Goal: Find specific page/section: Find specific page/section

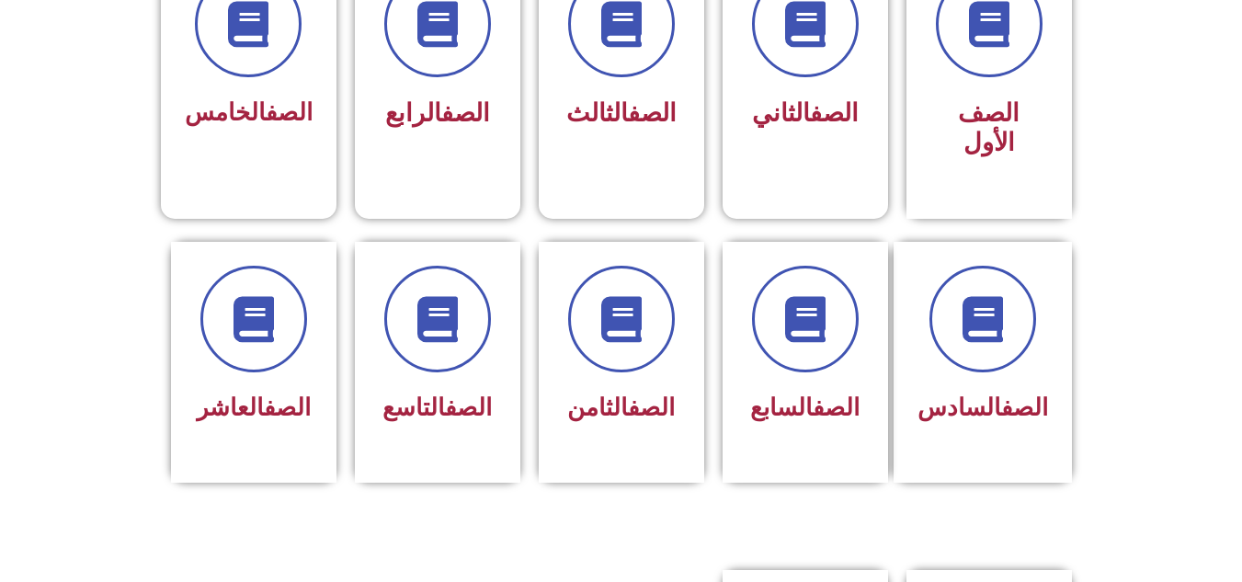
scroll to position [512, 0]
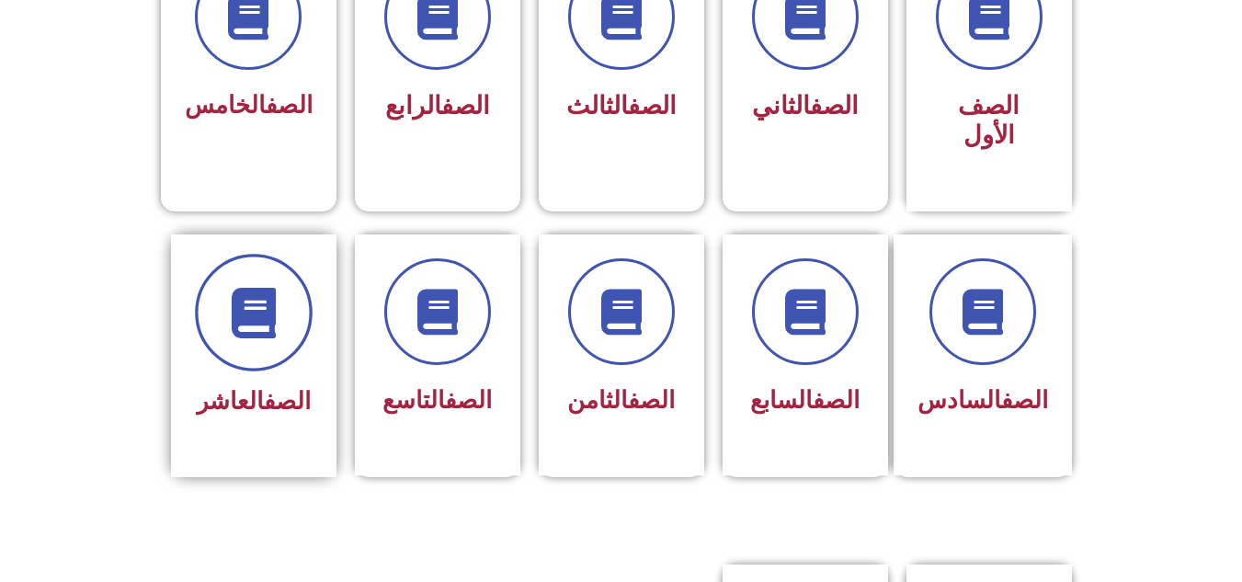
click at [244, 296] on icon at bounding box center [253, 312] width 51 height 51
click at [259, 301] on icon at bounding box center [253, 312] width 51 height 51
click at [264, 387] on link "الصف" at bounding box center [287, 401] width 47 height 28
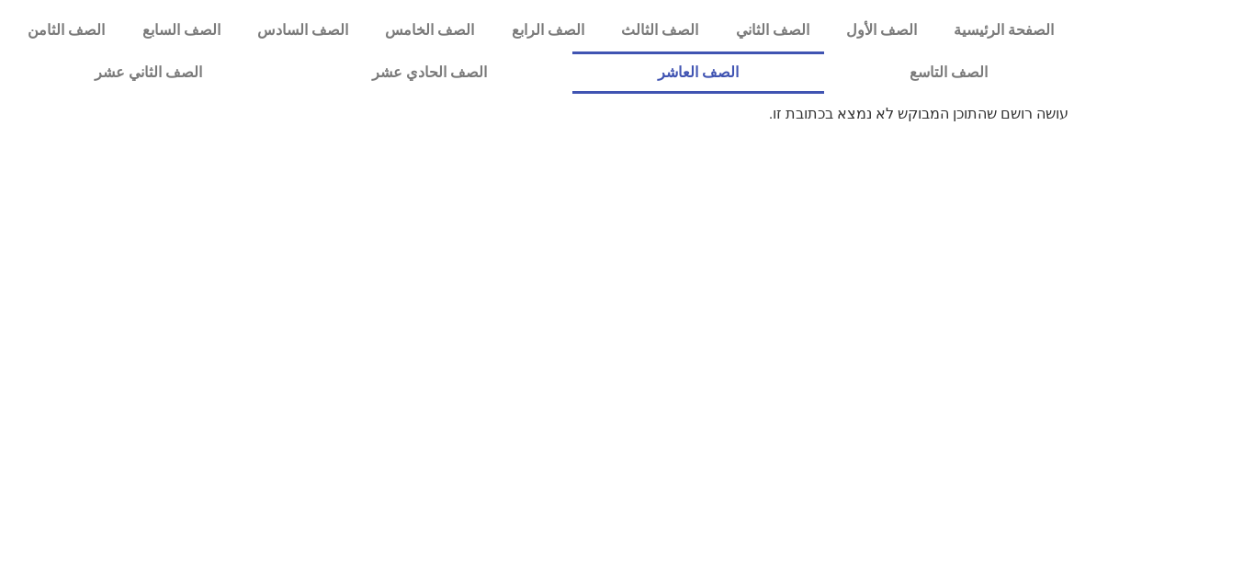
click at [824, 70] on link "الصف العاشر" at bounding box center [699, 72] width 252 height 42
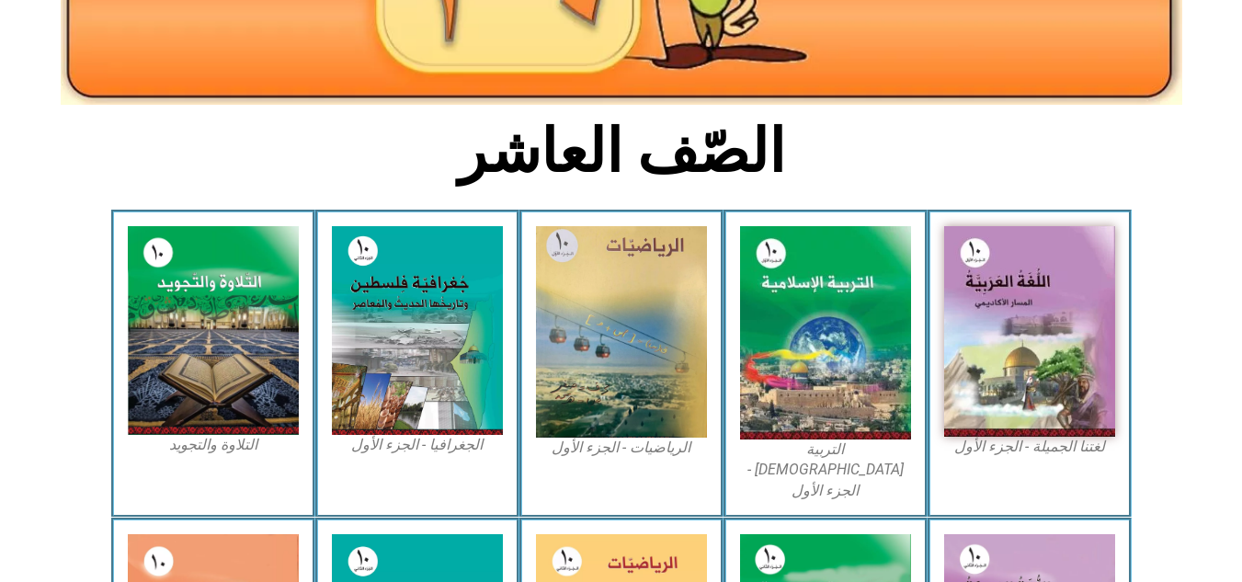
scroll to position [296, 0]
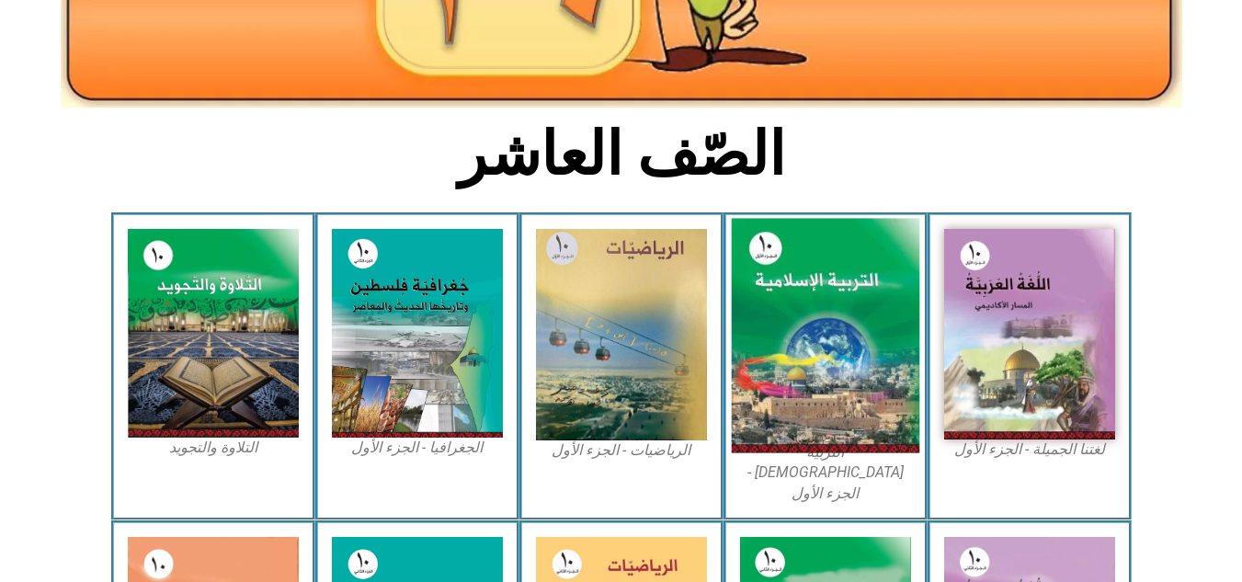
click at [849, 383] on img at bounding box center [825, 336] width 188 height 234
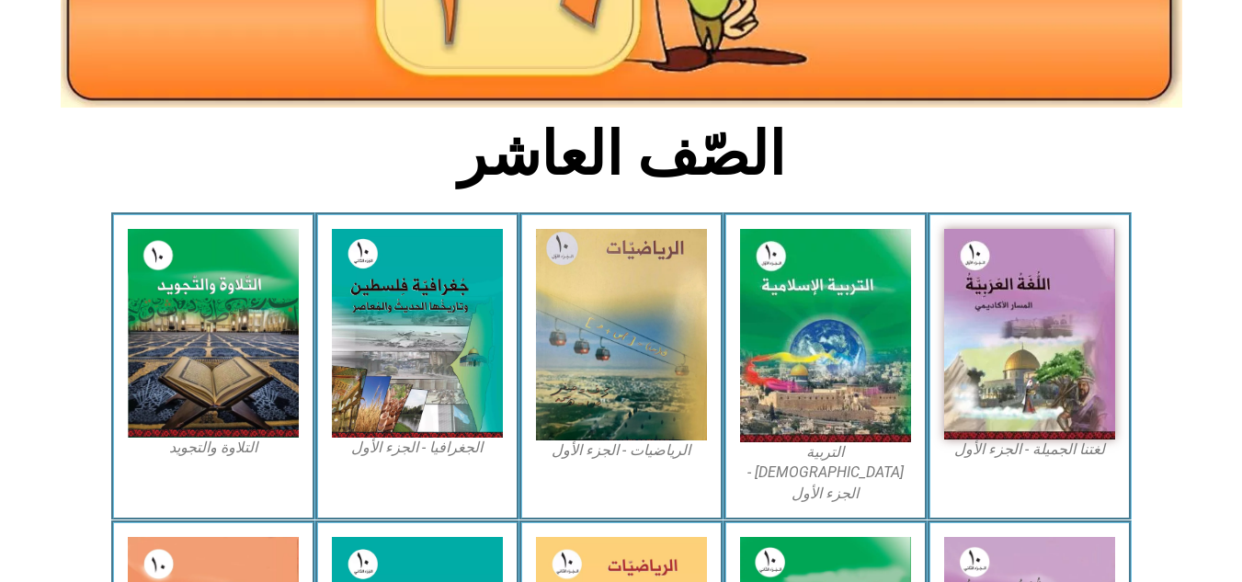
click at [828, 443] on figcaption "التربية الإسلامية - الجزء الأول" at bounding box center [825, 473] width 171 height 62
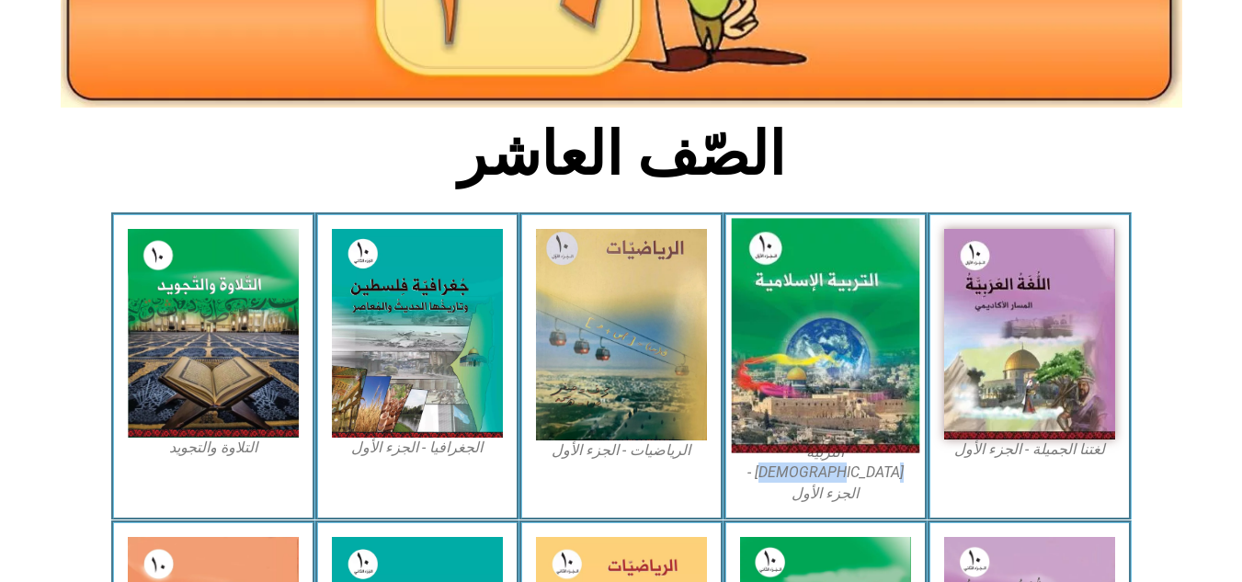
click at [825, 370] on img at bounding box center [825, 336] width 188 height 234
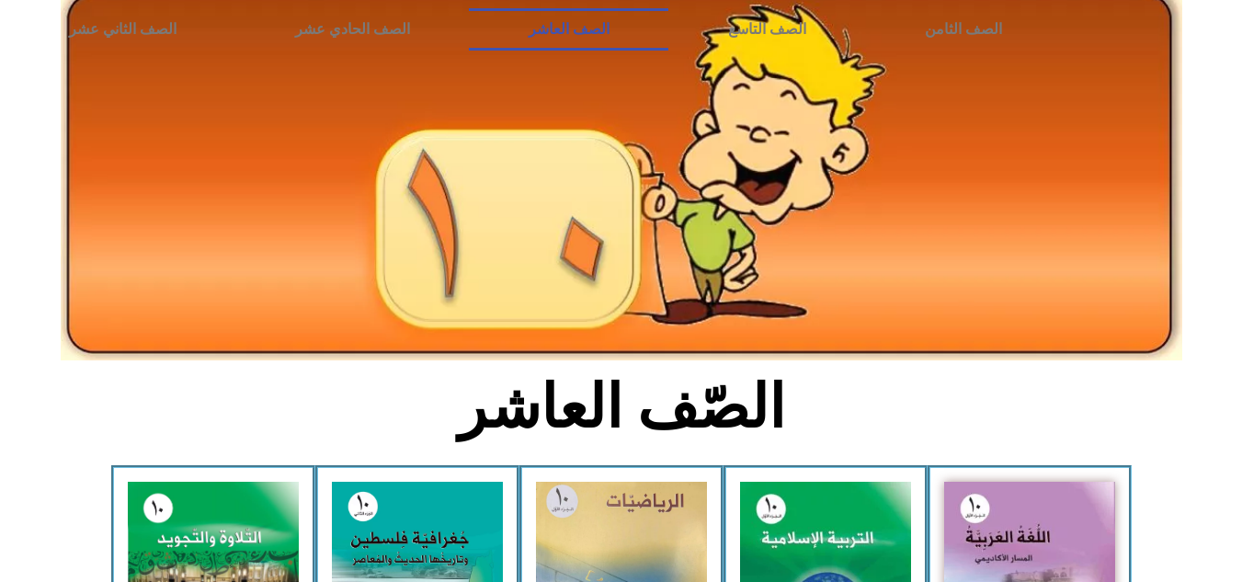
scroll to position [0, 0]
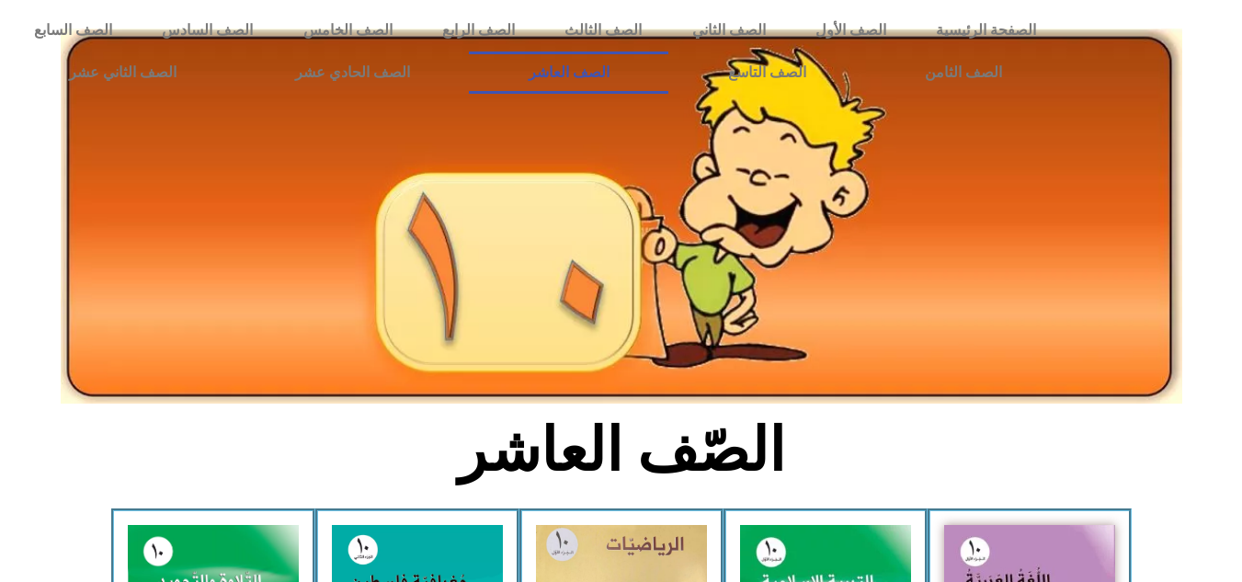
click at [668, 66] on link "الصف العاشر" at bounding box center [568, 72] width 199 height 42
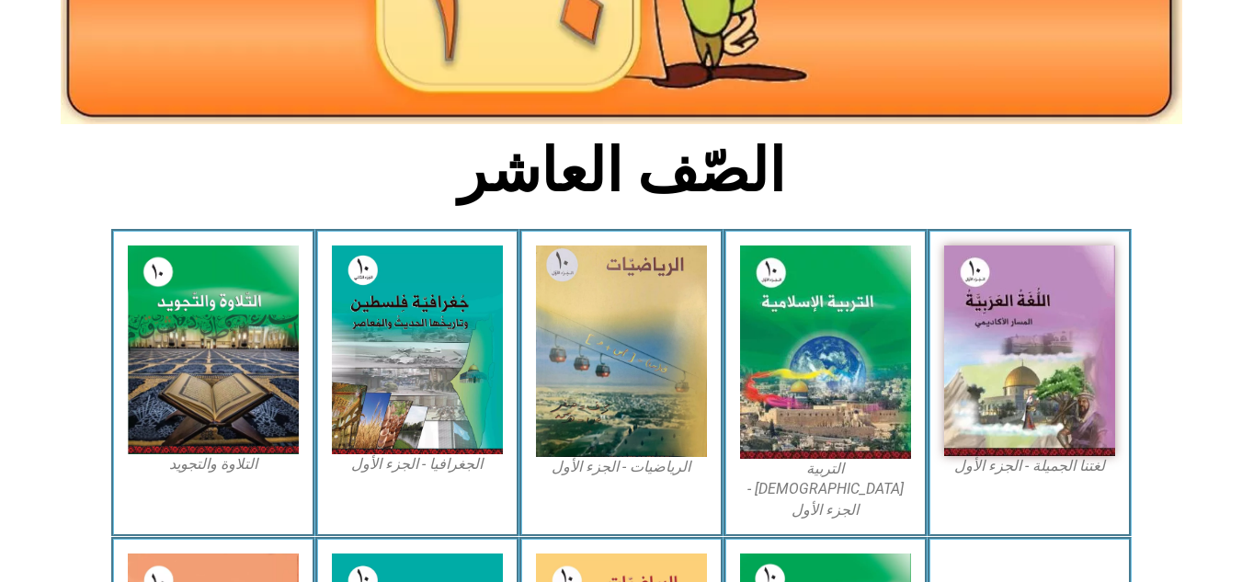
scroll to position [284, 0]
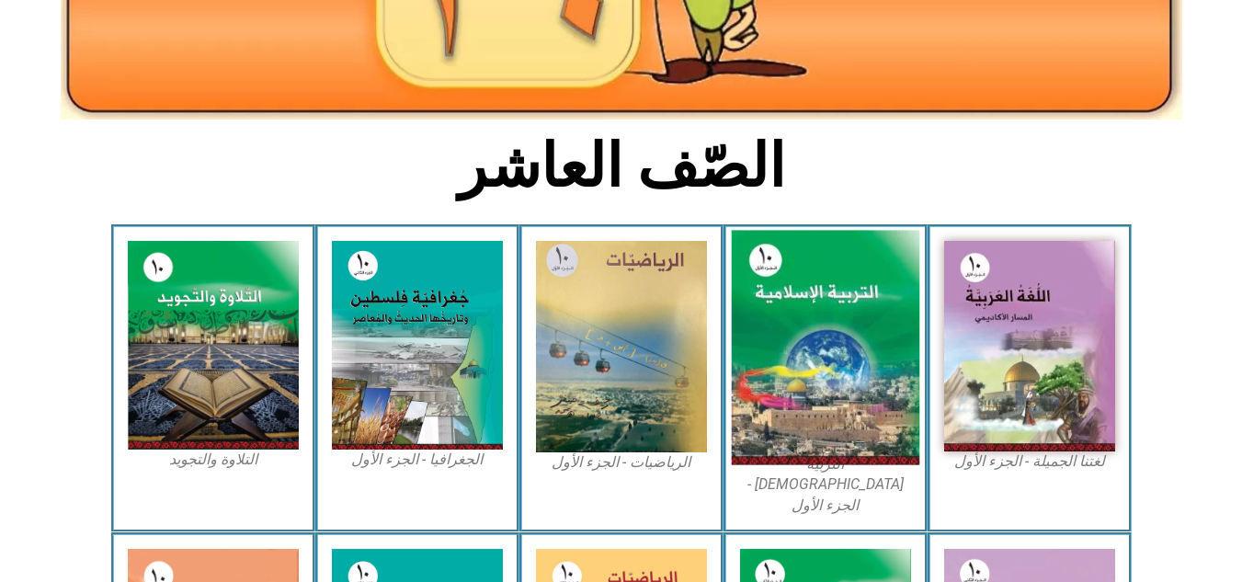
drag, startPoint x: 822, startPoint y: 398, endPoint x: 800, endPoint y: 301, distance: 98.8
click at [800, 301] on img at bounding box center [825, 348] width 188 height 234
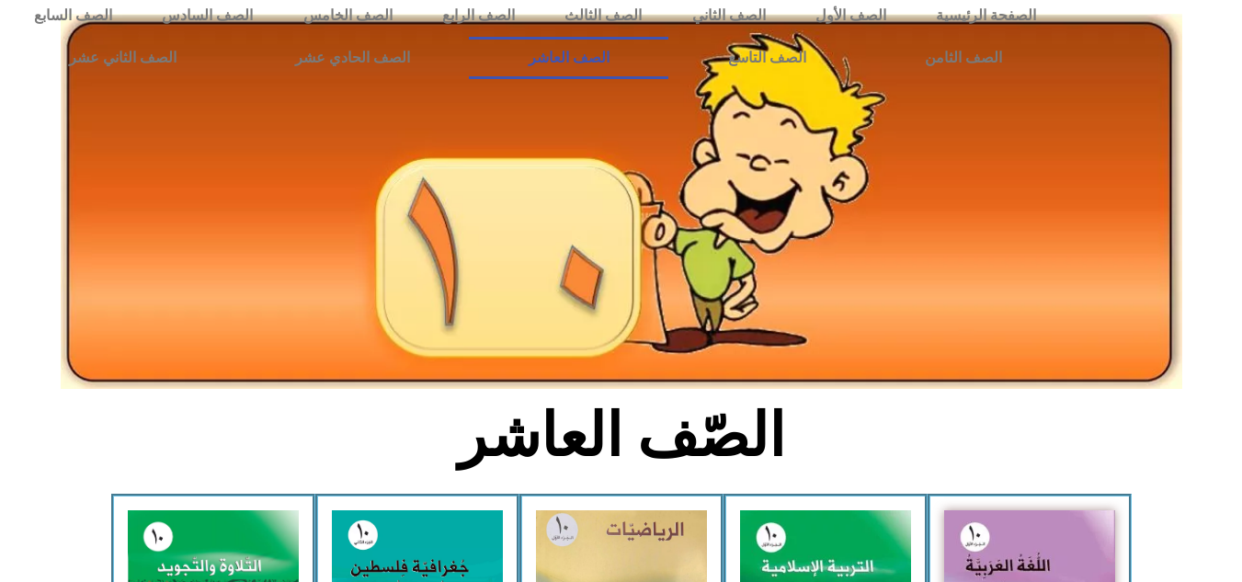
scroll to position [0, 0]
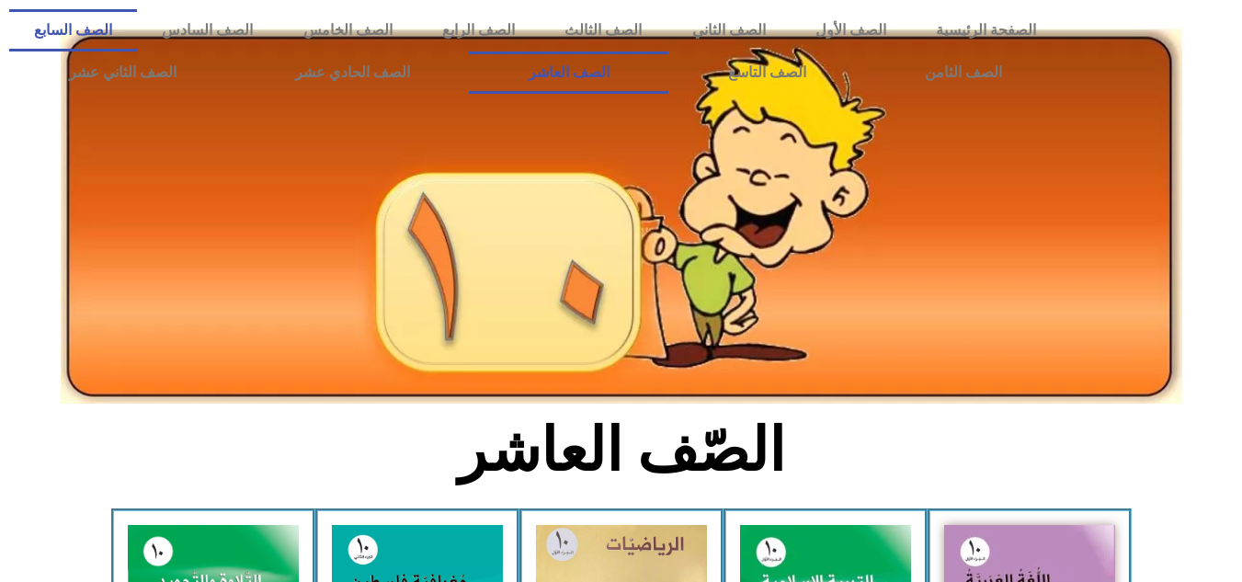
click at [137, 30] on link "الصف السابع" at bounding box center [73, 30] width 128 height 42
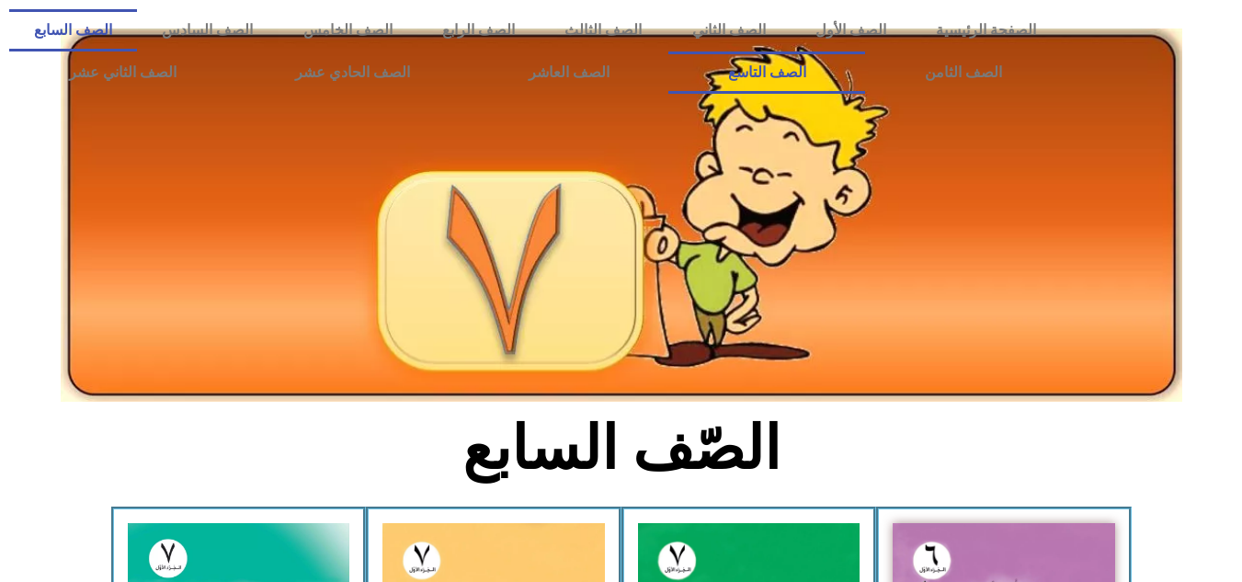
click at [668, 51] on link "الصف التاسع" at bounding box center [766, 72] width 197 height 42
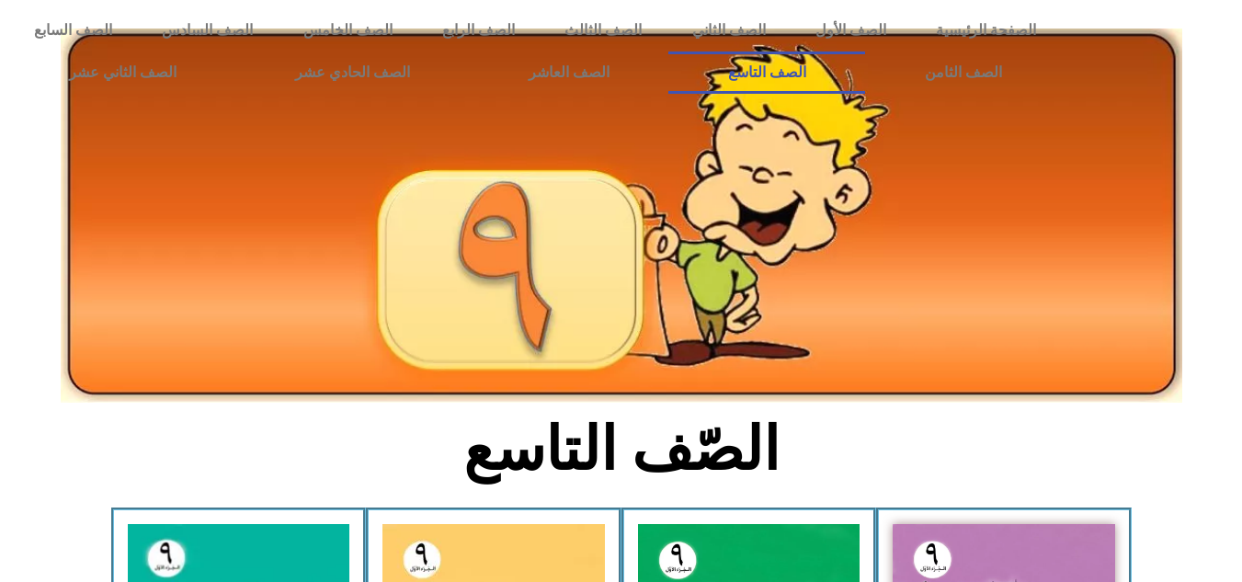
scroll to position [200, 0]
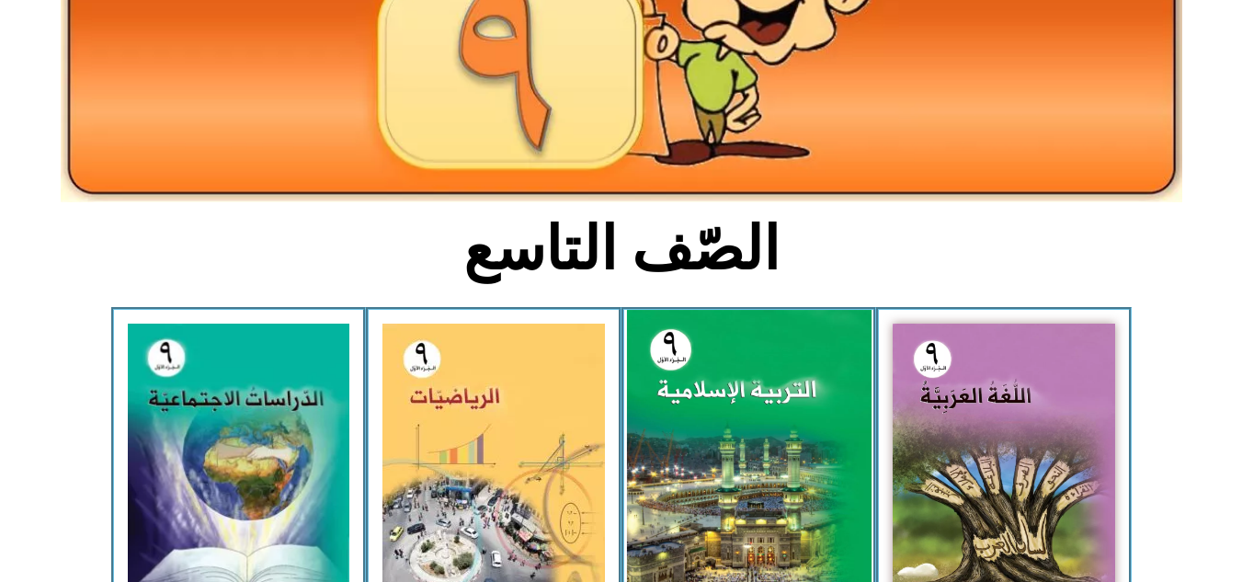
click at [743, 426] on img at bounding box center [748, 461] width 244 height 302
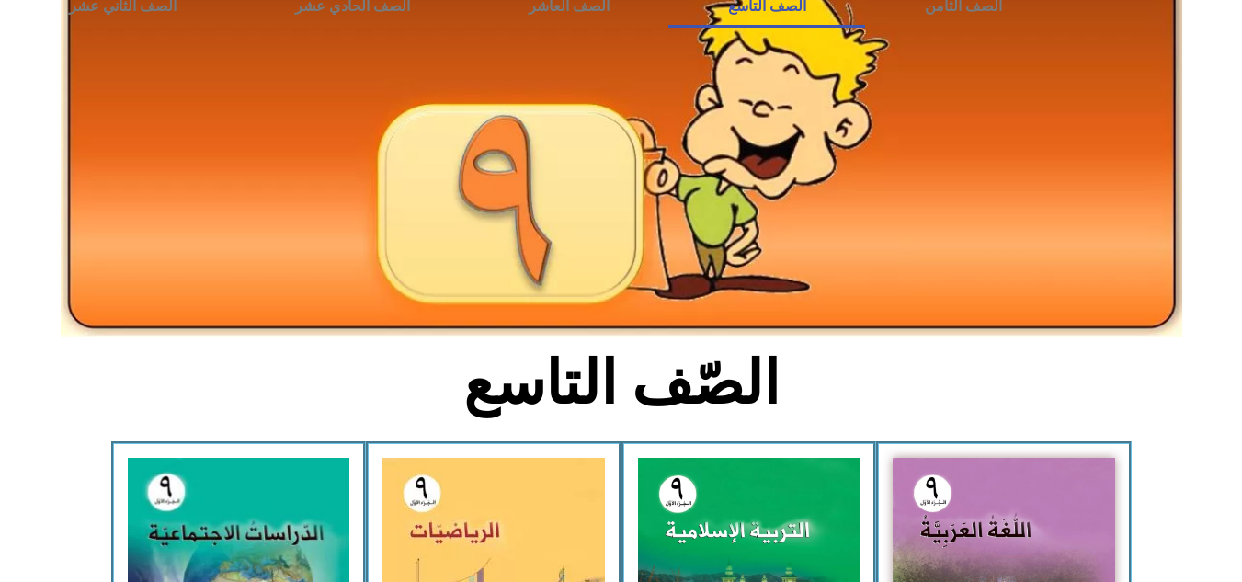
scroll to position [0, 0]
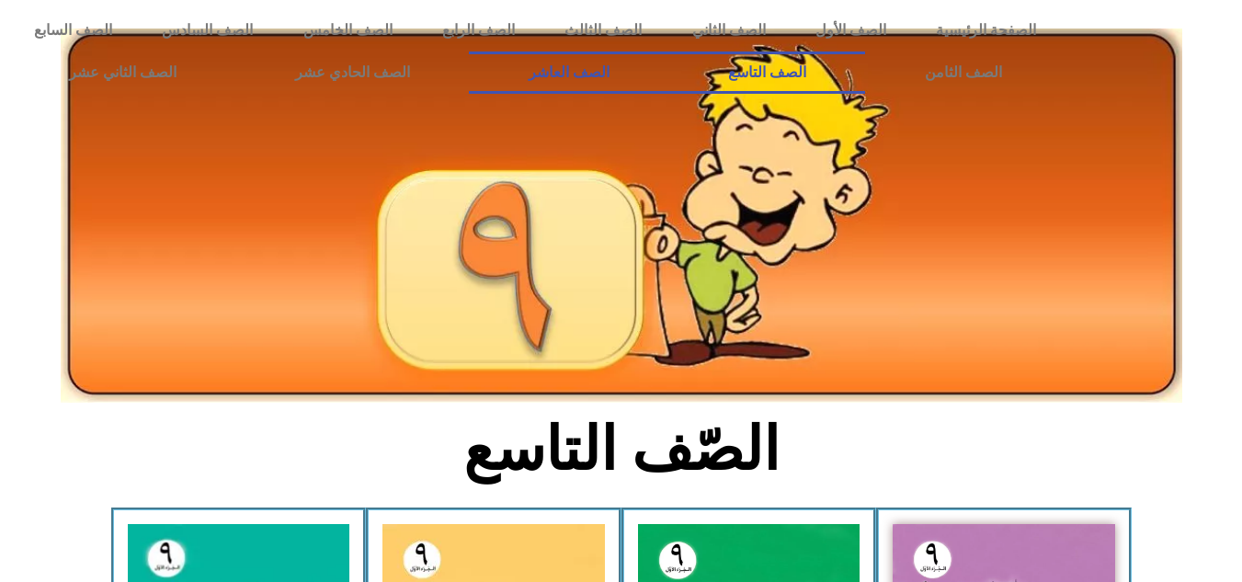
click at [668, 81] on link "الصف العاشر" at bounding box center [568, 72] width 199 height 42
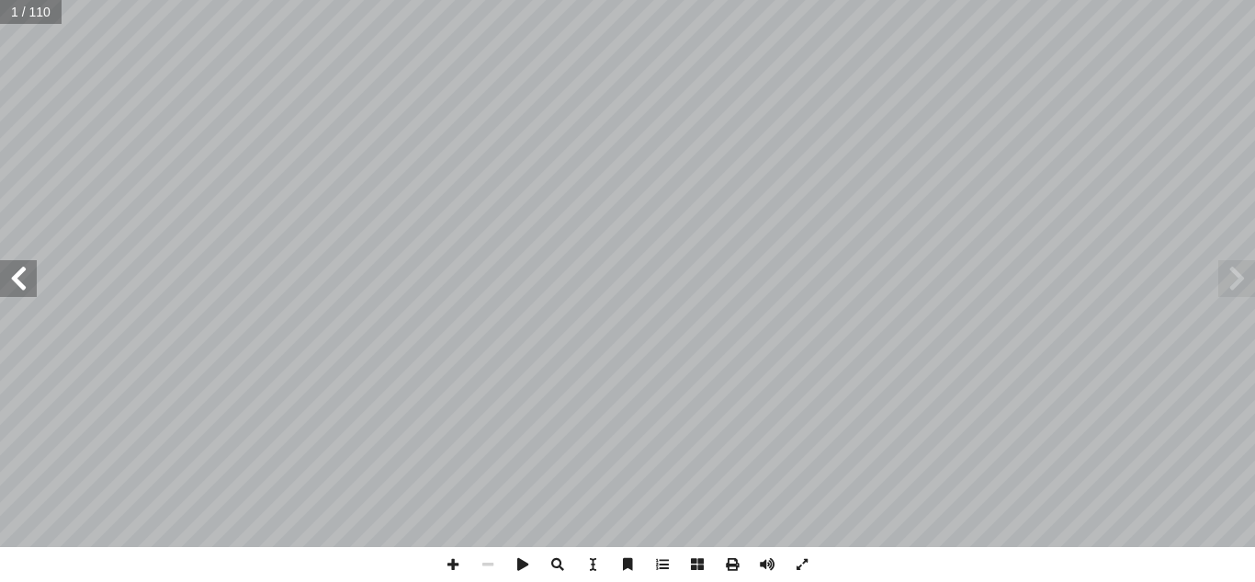
click at [1248, 280] on span at bounding box center [1237, 278] width 37 height 37
click at [22, 289] on span at bounding box center [18, 278] width 37 height 37
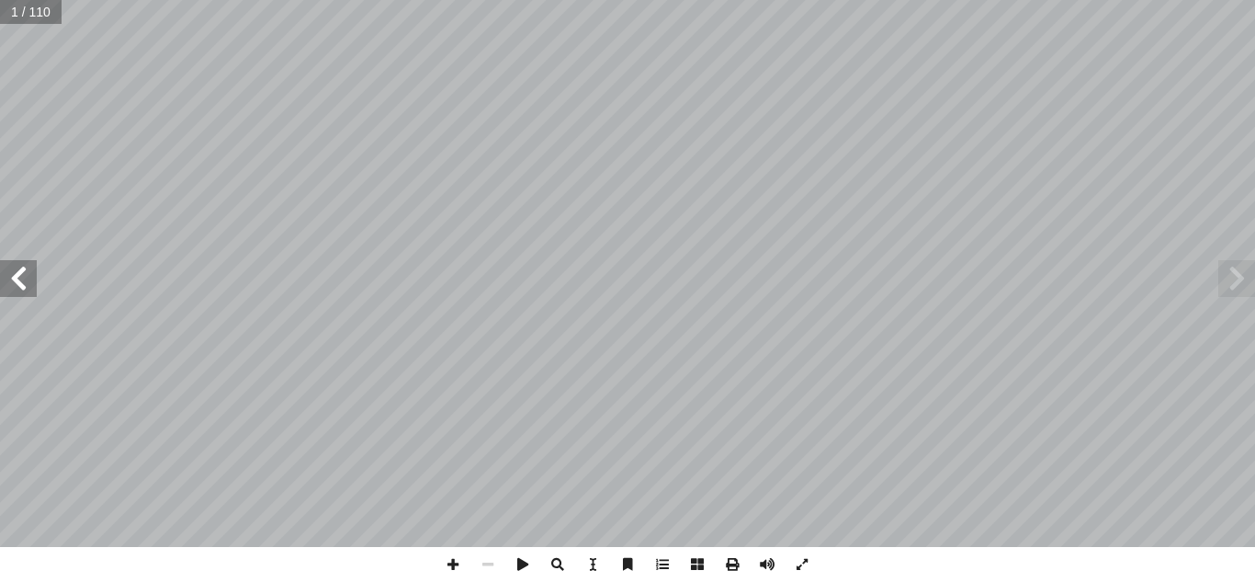
click at [22, 289] on span at bounding box center [18, 278] width 37 height 37
click at [16, 278] on span at bounding box center [18, 278] width 37 height 37
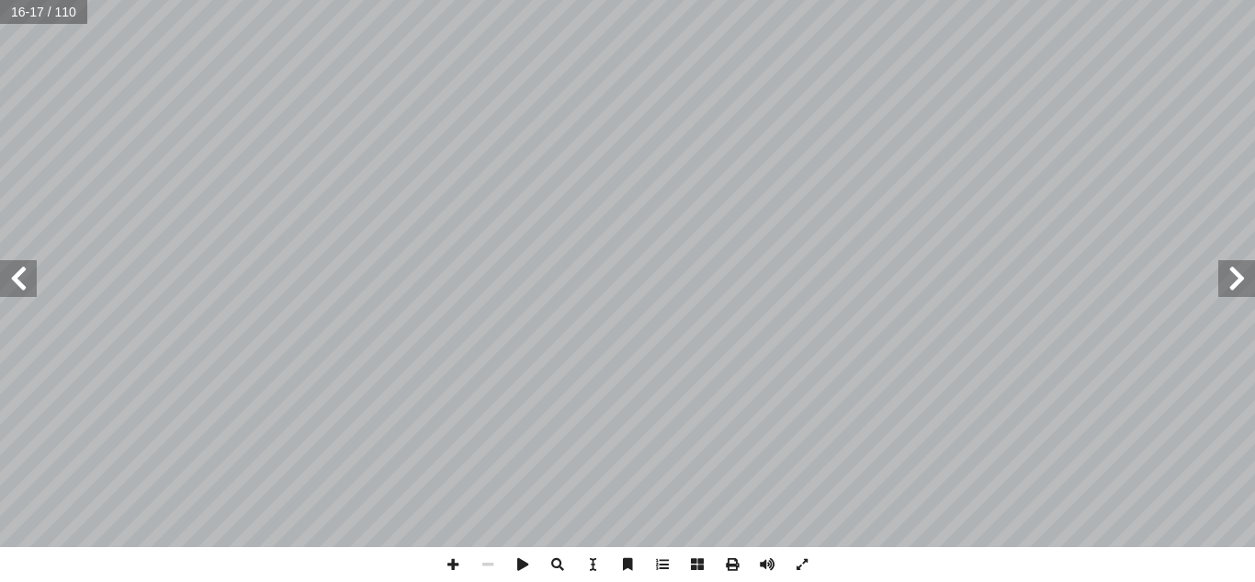
click at [1237, 286] on span at bounding box center [1237, 278] width 37 height 37
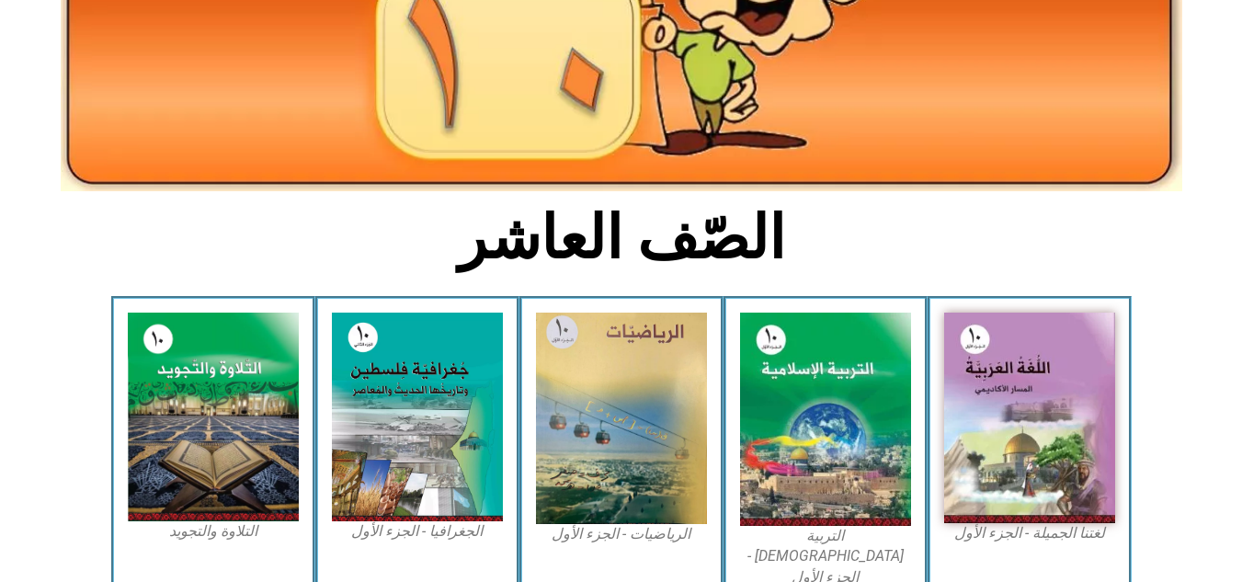
scroll to position [230, 0]
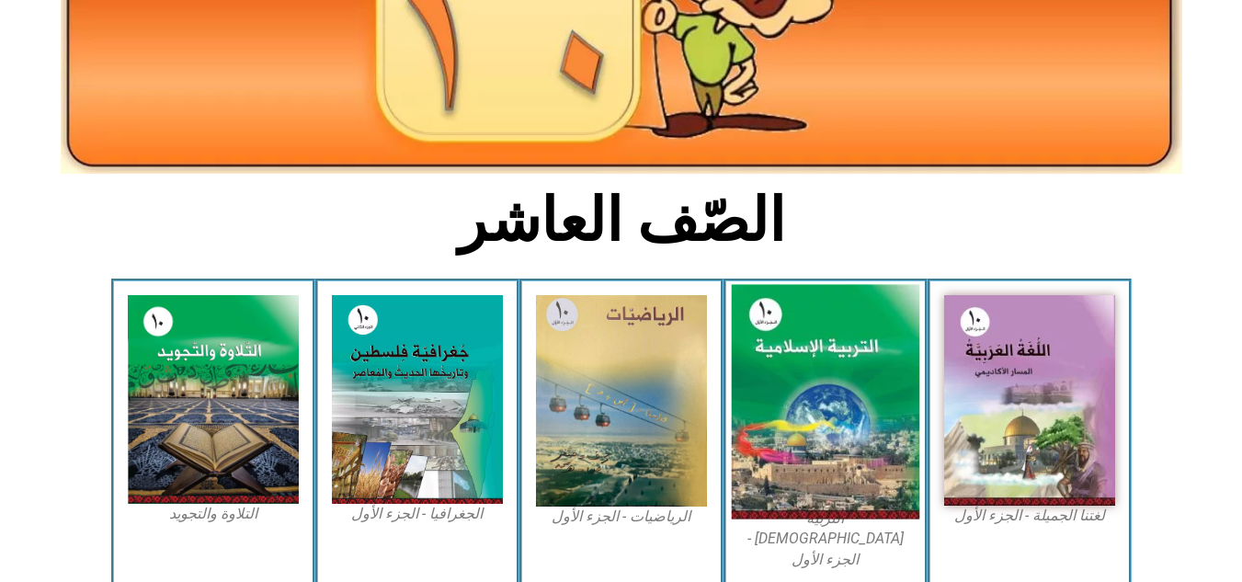
click at [800, 401] on img at bounding box center [825, 402] width 188 height 234
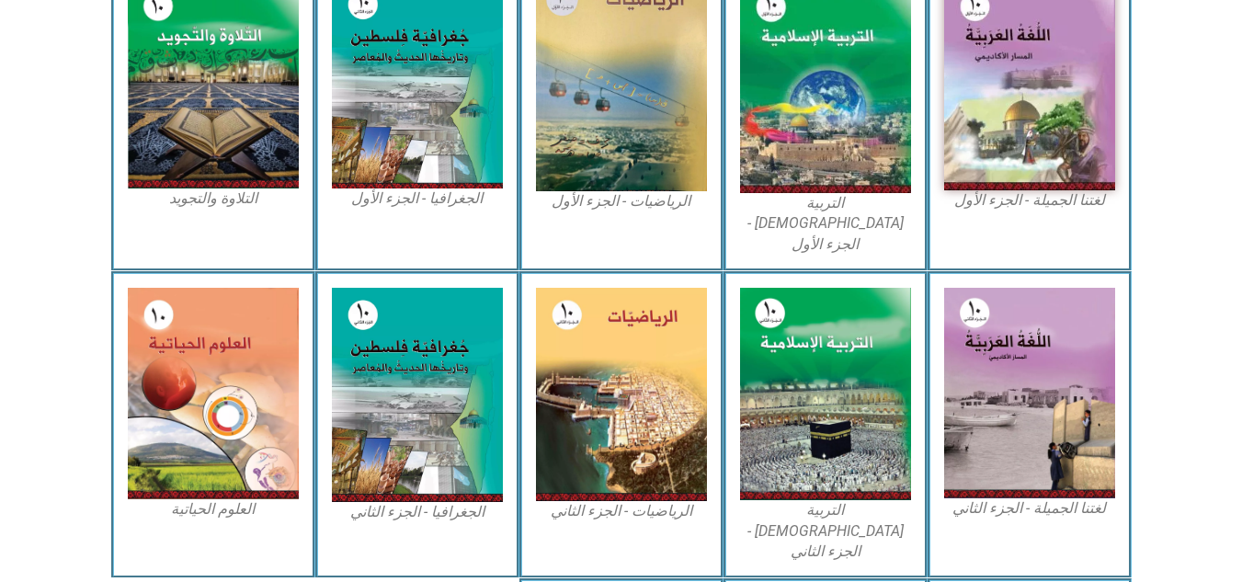
scroll to position [548, 0]
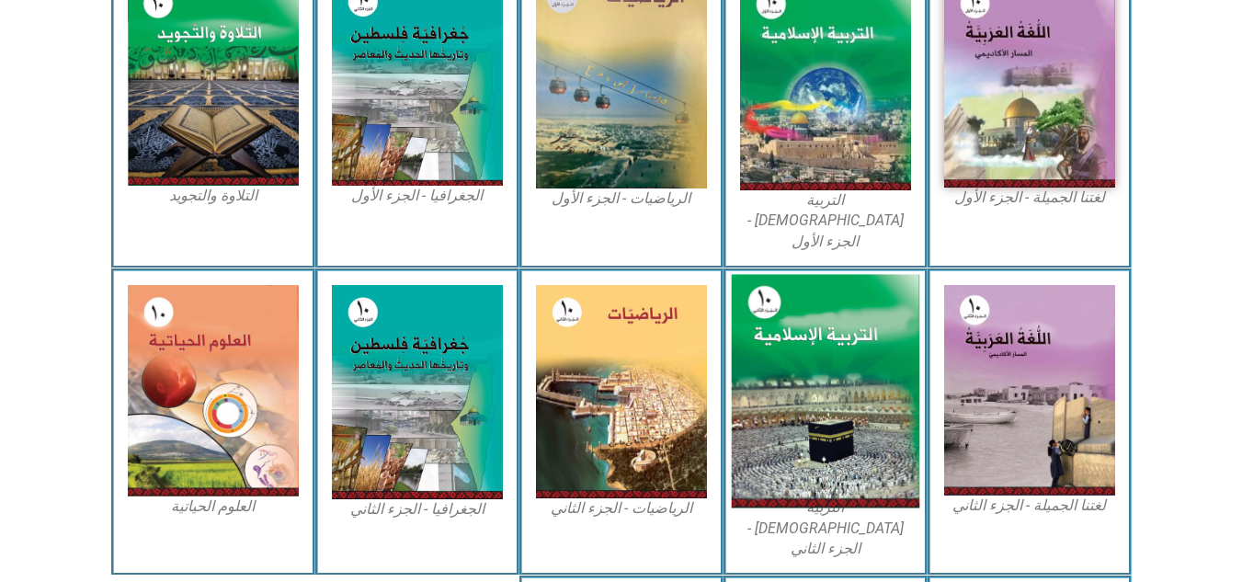
click at [824, 344] on img at bounding box center [825, 391] width 188 height 233
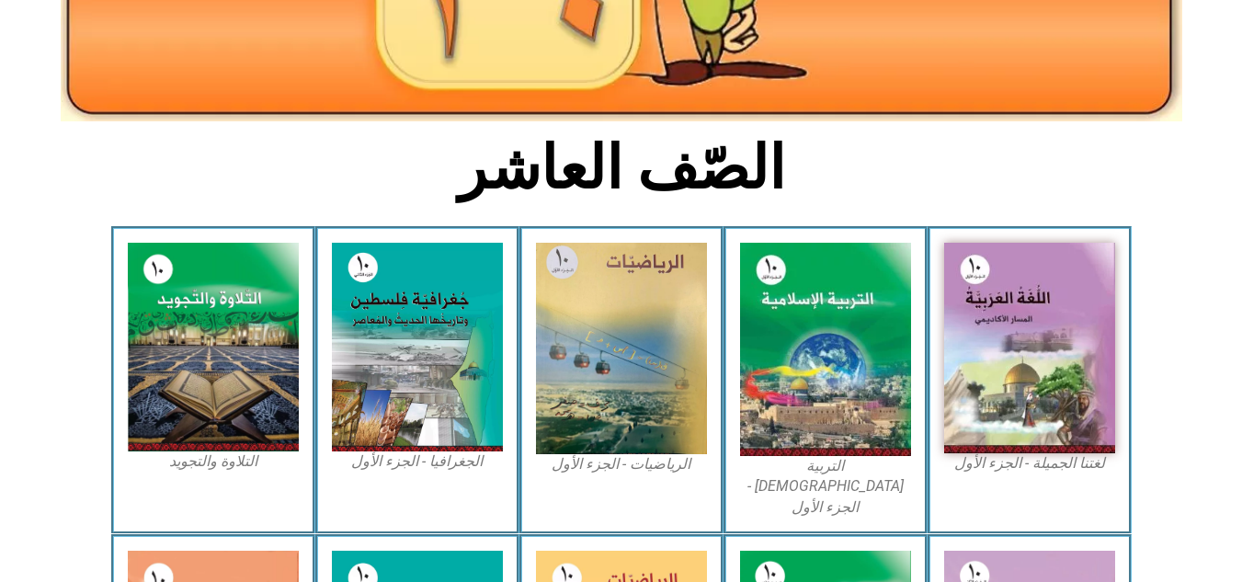
scroll to position [287, 0]
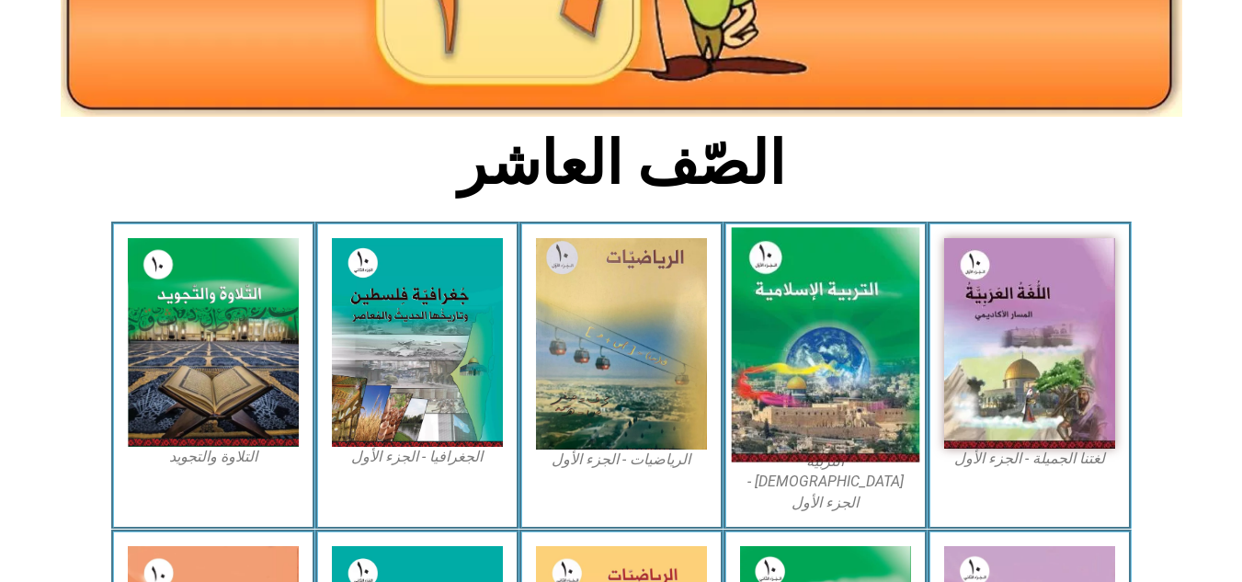
click at [798, 418] on img at bounding box center [825, 345] width 188 height 234
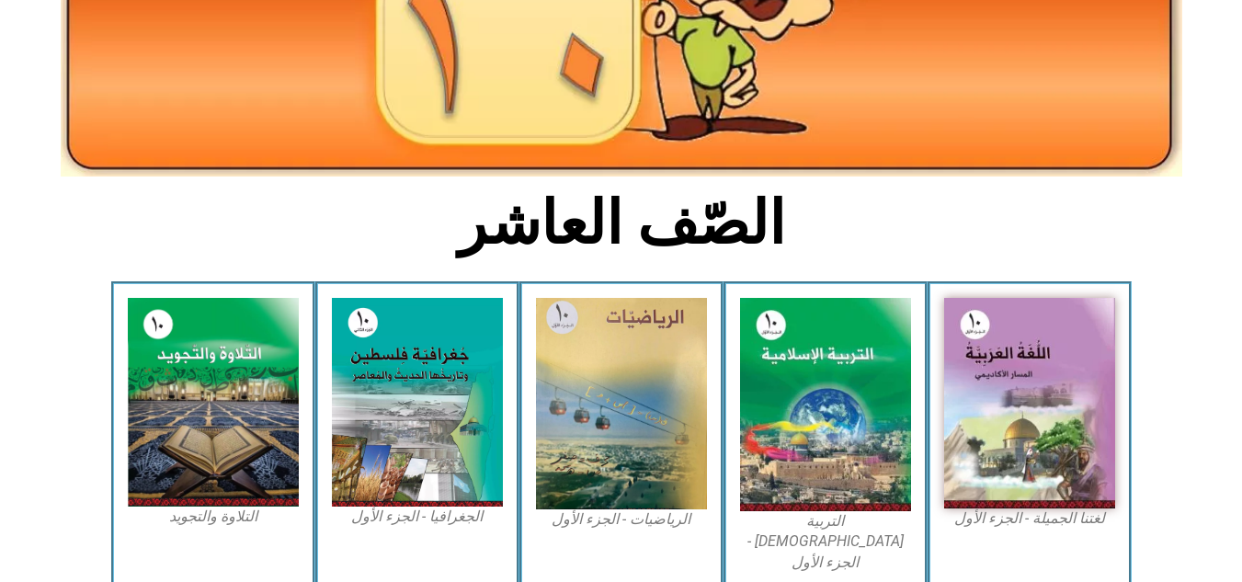
scroll to position [242, 0]
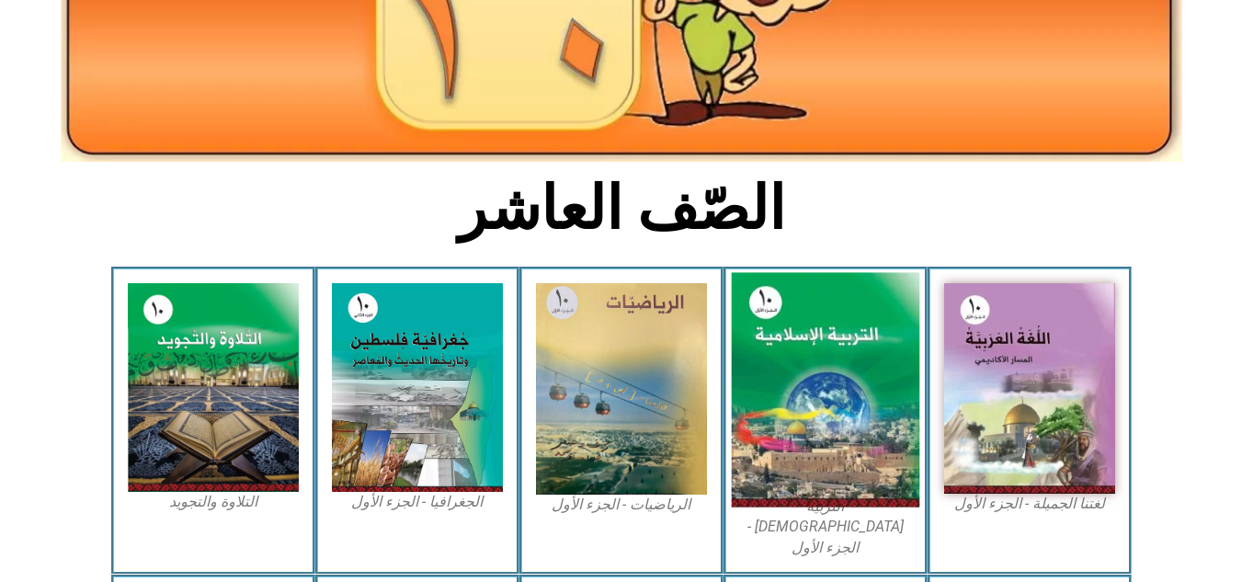
click at [814, 405] on img at bounding box center [825, 390] width 188 height 234
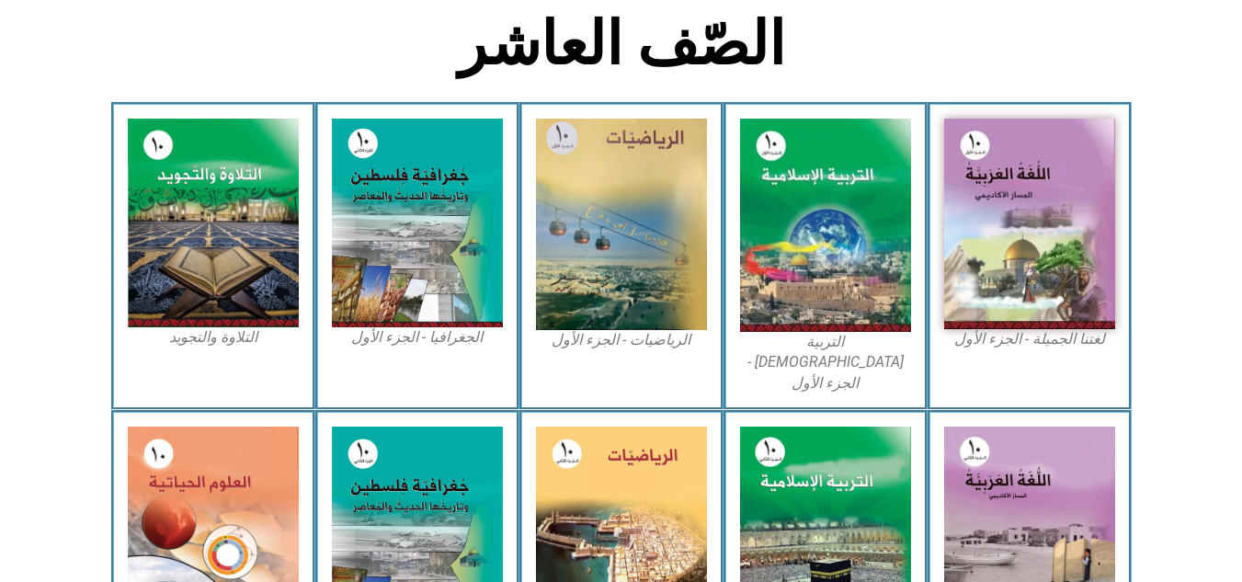
scroll to position [409, 0]
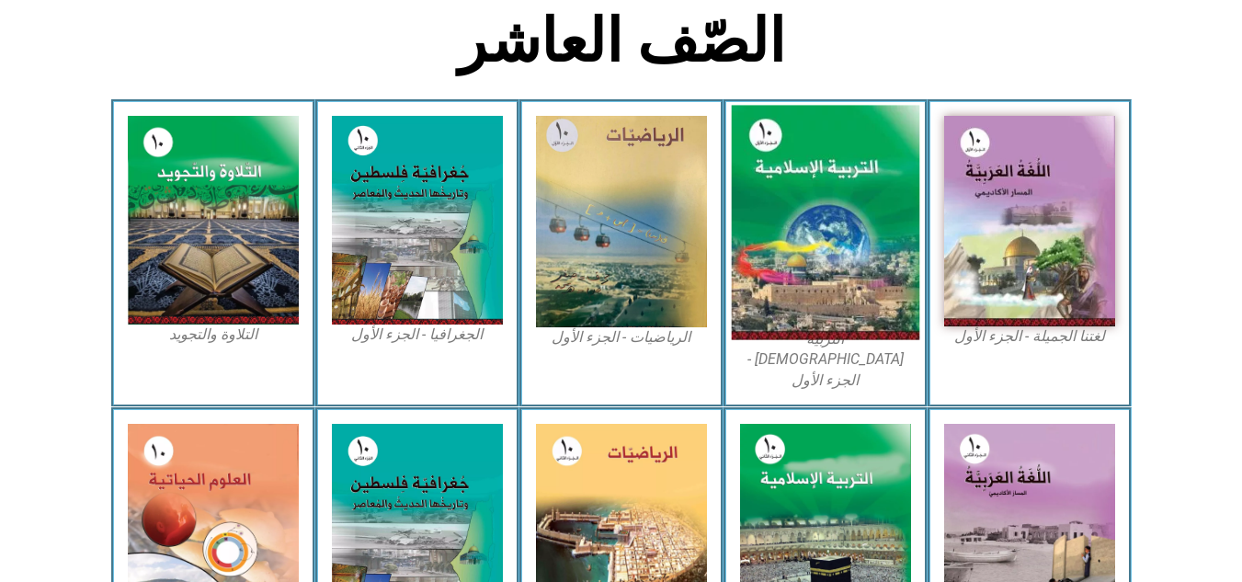
click at [831, 249] on img at bounding box center [825, 223] width 188 height 234
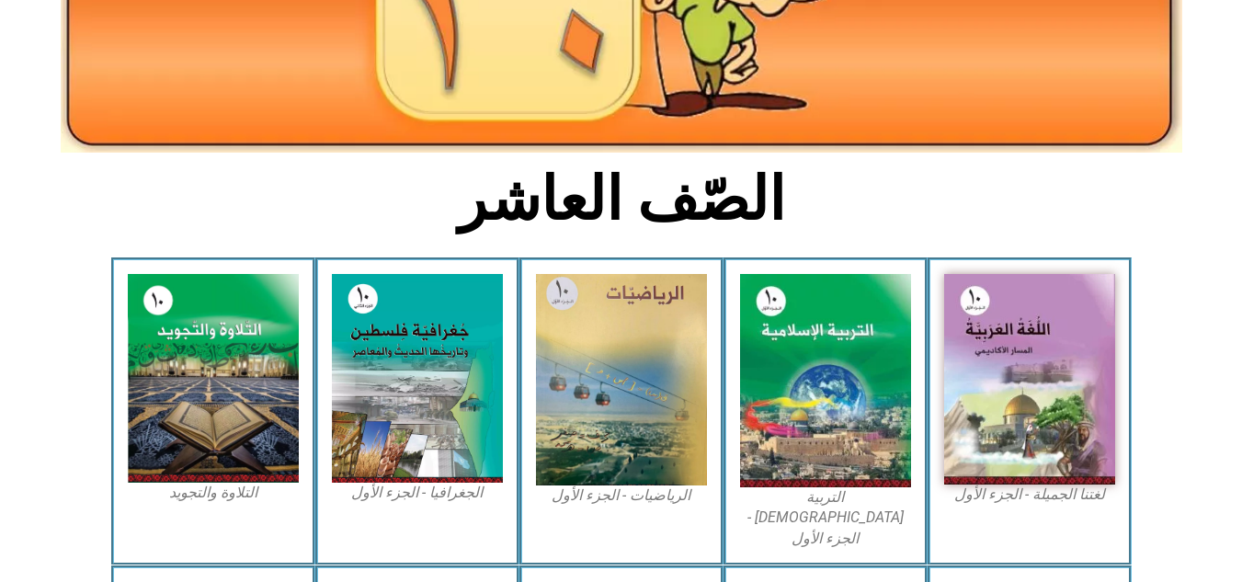
scroll to position [248, 0]
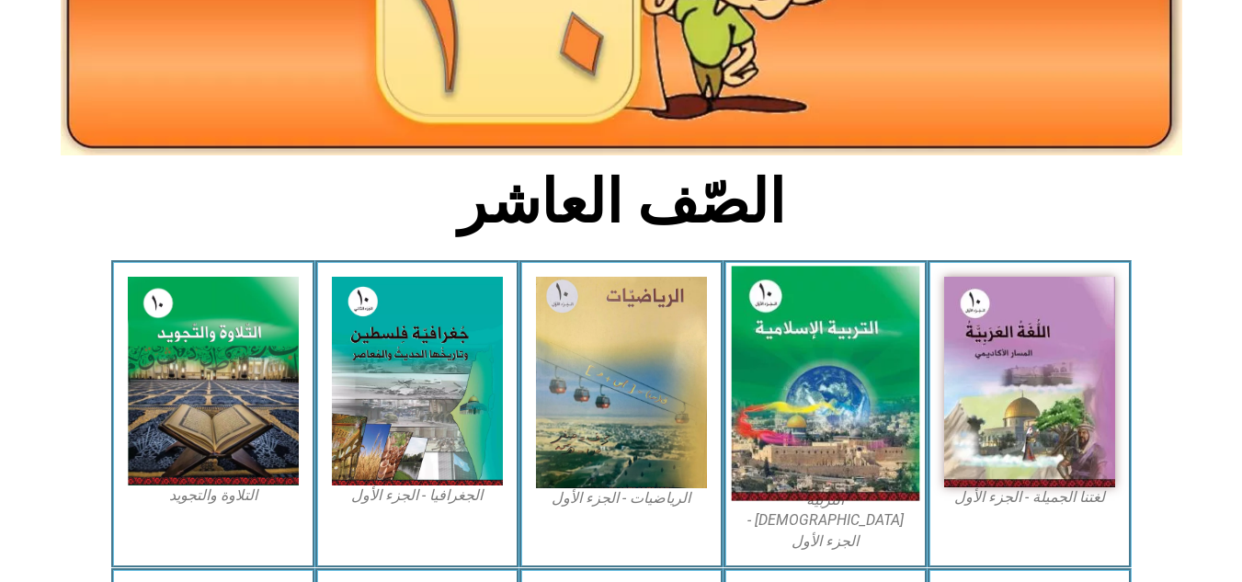
click at [799, 411] on img at bounding box center [825, 384] width 188 height 234
